Goal: Task Accomplishment & Management: Manage account settings

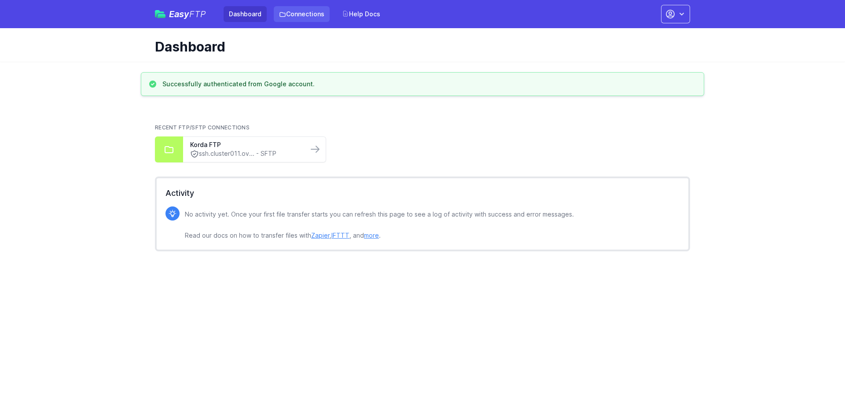
click at [313, 11] on link "Connections" at bounding box center [302, 14] width 56 height 16
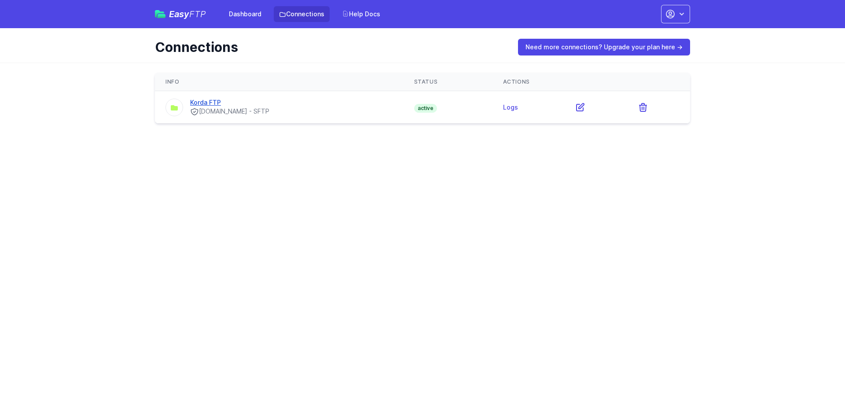
click at [208, 102] on link "Korda FTP" at bounding box center [205, 102] width 31 height 7
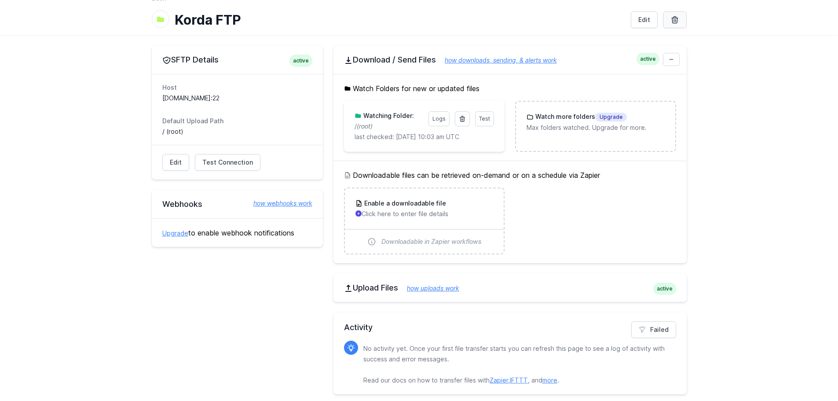
scroll to position [42, 0]
click at [676, 16] on icon at bounding box center [675, 19] width 6 height 7
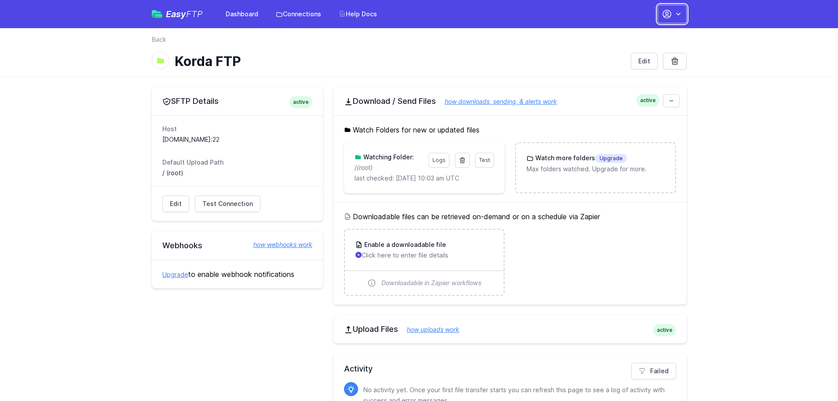
click at [675, 14] on icon "button" at bounding box center [678, 14] width 9 height 9
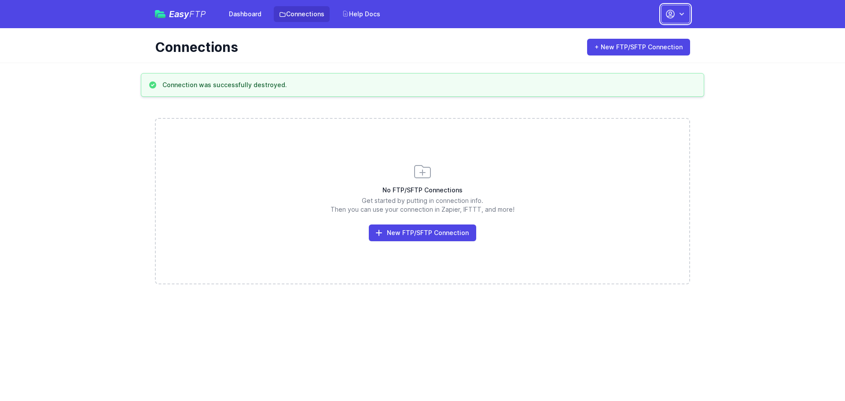
click at [671, 14] on icon "button" at bounding box center [670, 14] width 8 height 8
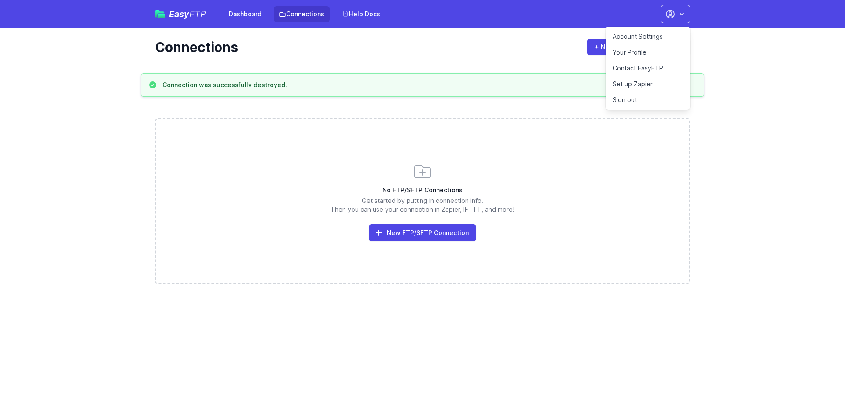
click at [639, 51] on link "Your Profile" at bounding box center [647, 52] width 84 height 16
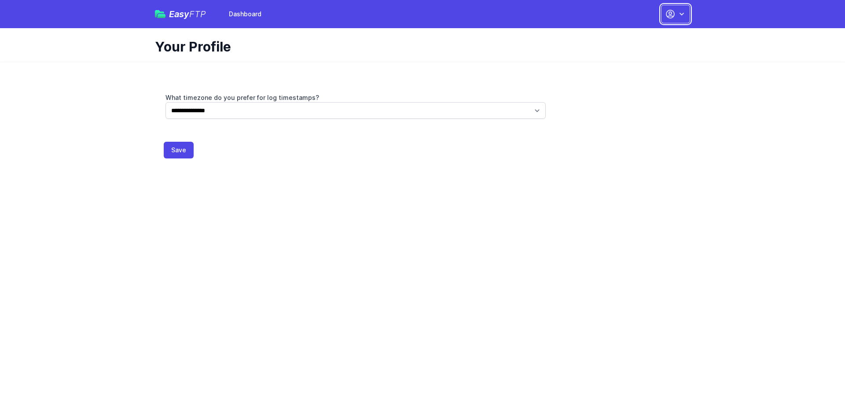
click at [672, 13] on icon "button" at bounding box center [670, 14] width 8 height 8
click at [629, 36] on link "Dashboard" at bounding box center [647, 37] width 84 height 16
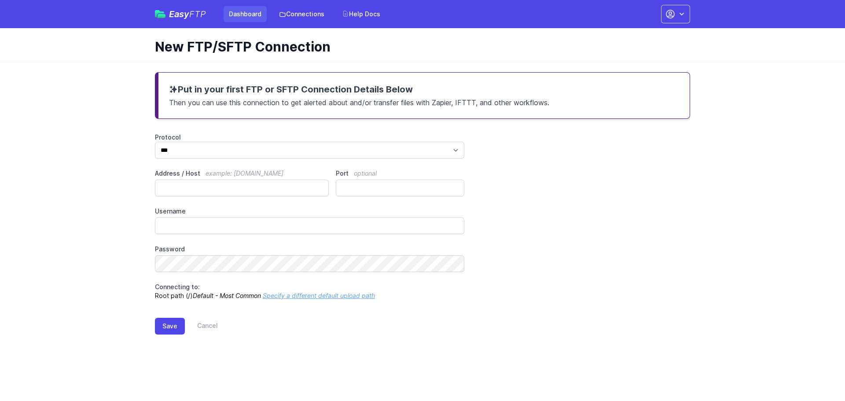
click at [255, 12] on link "Dashboard" at bounding box center [244, 14] width 43 height 16
click at [179, 12] on span "Easy FTP" at bounding box center [187, 14] width 37 height 9
click at [312, 11] on link "Connections" at bounding box center [302, 14] width 56 height 16
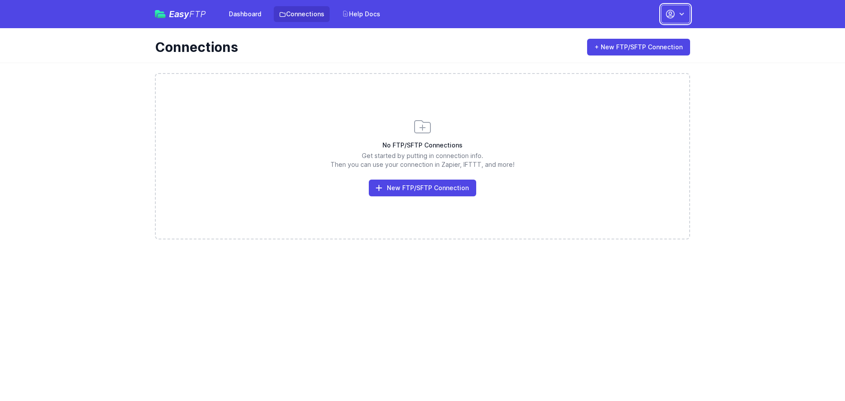
click at [676, 15] on button "button" at bounding box center [675, 14] width 29 height 18
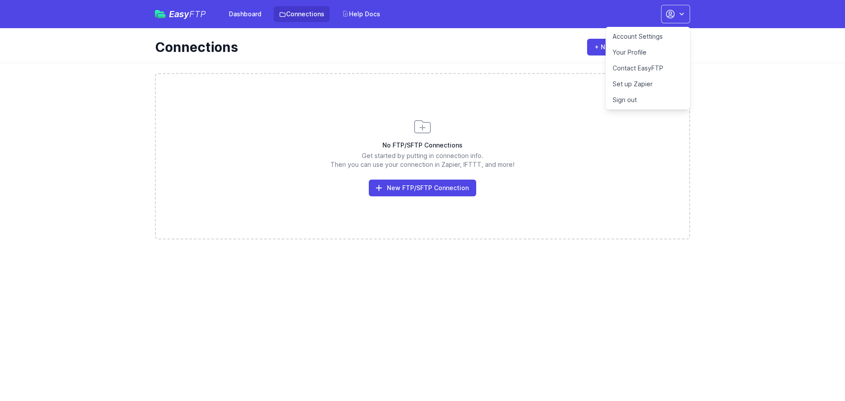
click at [657, 35] on link "Account Settings" at bounding box center [647, 37] width 84 height 16
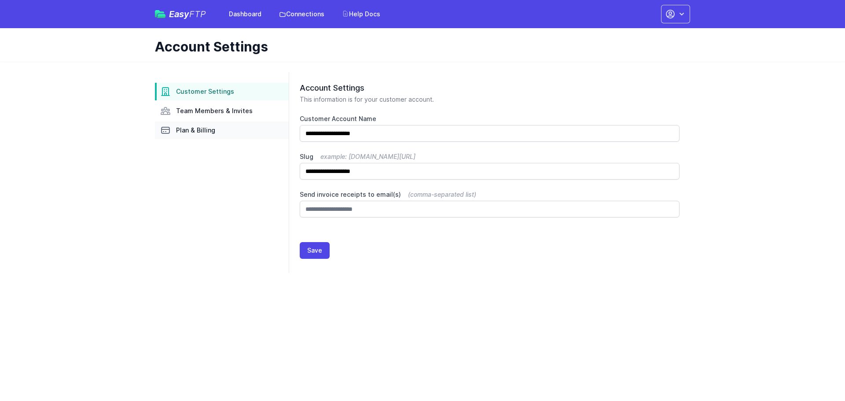
click at [187, 131] on span "Plan & Billing" at bounding box center [195, 130] width 39 height 9
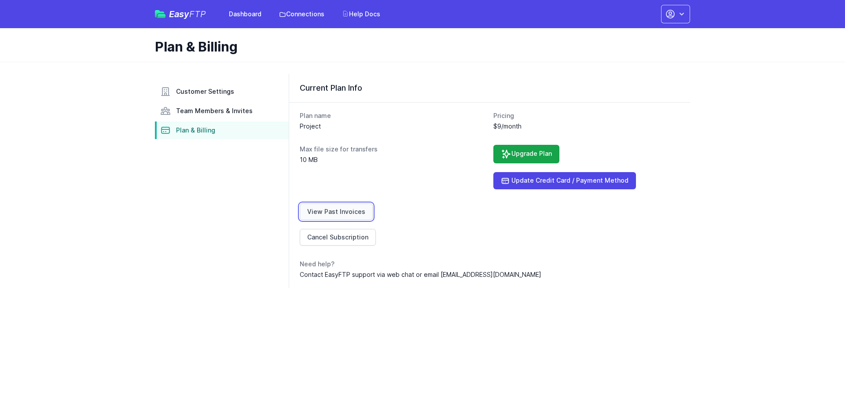
click at [351, 217] on link "View Past Invoices" at bounding box center [336, 211] width 73 height 17
